Goal: Transaction & Acquisition: Book appointment/travel/reservation

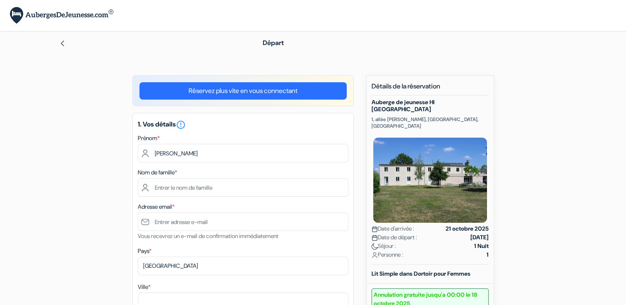
type input "[PERSON_NAME]"
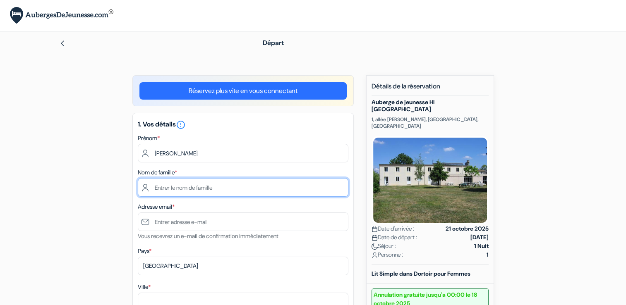
click at [187, 193] on input "text" at bounding box center [243, 187] width 211 height 19
type input "tual"
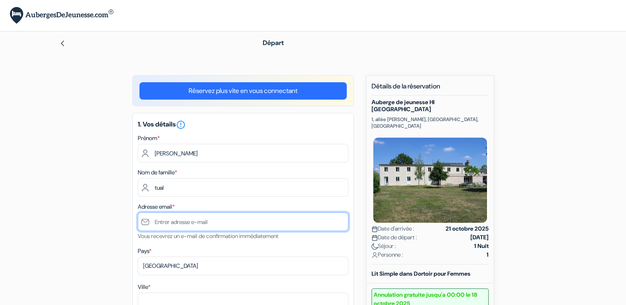
click at [230, 226] on input "text" at bounding box center [243, 222] width 211 height 19
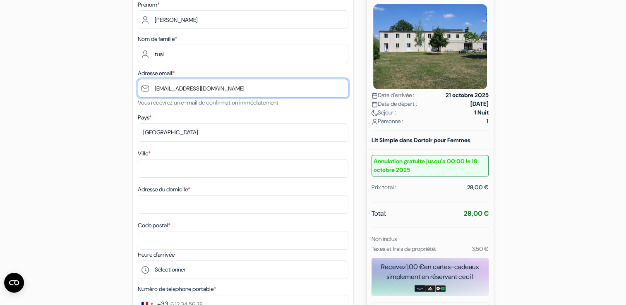
scroll to position [128, 0]
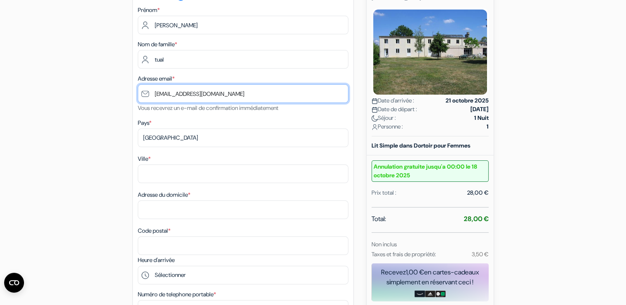
type input "[EMAIL_ADDRESS][DOMAIN_NAME]"
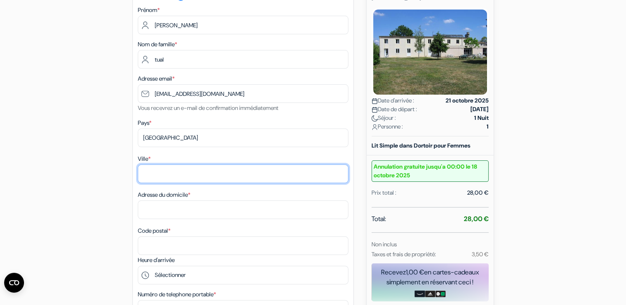
click at [190, 173] on input "Ville *" at bounding box center [243, 174] width 211 height 19
type input "[GEOGRAPHIC_DATA]"
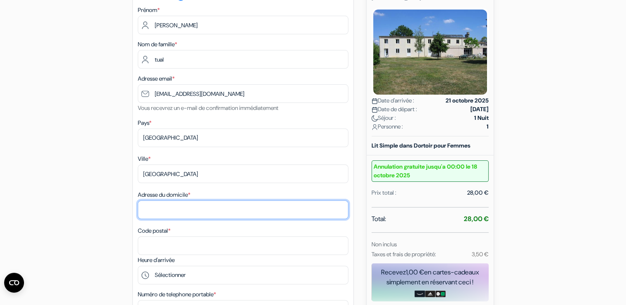
click at [180, 211] on input "Adresse du domicile *" at bounding box center [243, 210] width 211 height 19
type input "chu"
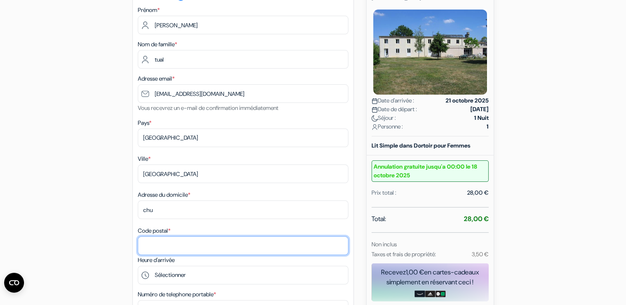
click at [180, 252] on input "Code postal *" at bounding box center [243, 246] width 211 height 19
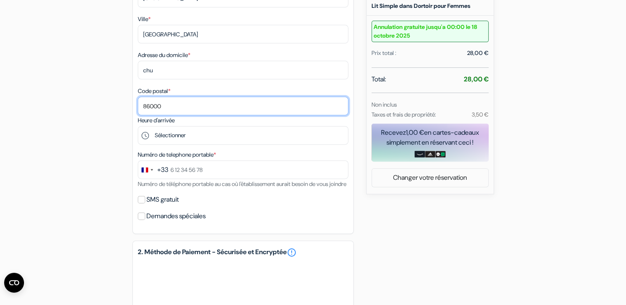
scroll to position [269, 0]
type input "86000"
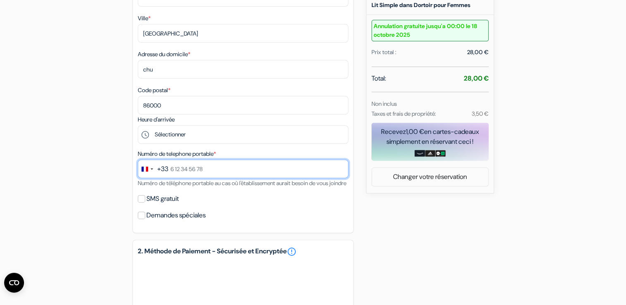
click at [234, 161] on input "text" at bounding box center [243, 169] width 211 height 19
type input "0698919814"
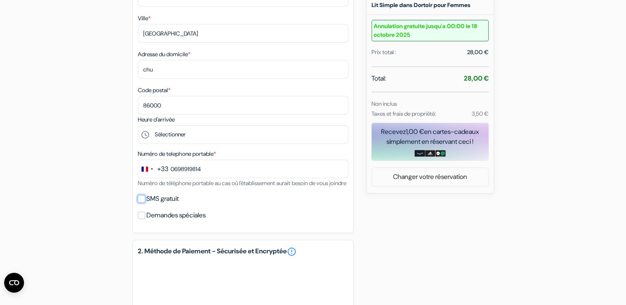
click at [142, 203] on input "SMS gratuit" at bounding box center [141, 198] width 7 height 7
checkbox input "true"
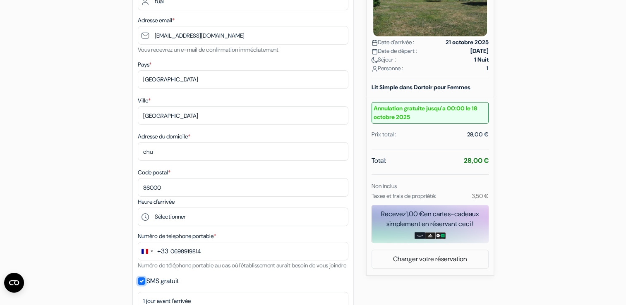
scroll to position [0, 0]
